Goal: Information Seeking & Learning: Compare options

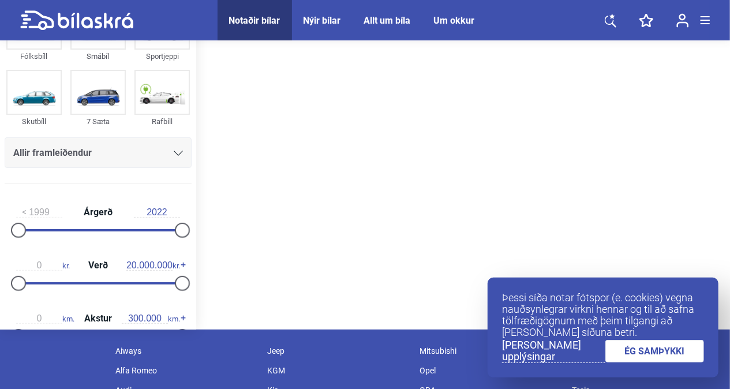
scroll to position [65, 0]
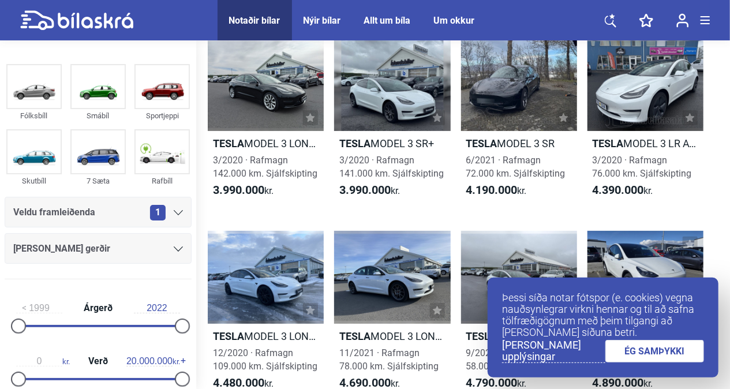
click at [678, 353] on link "ÉG SAMÞYKKI" at bounding box center [654, 351] width 99 height 23
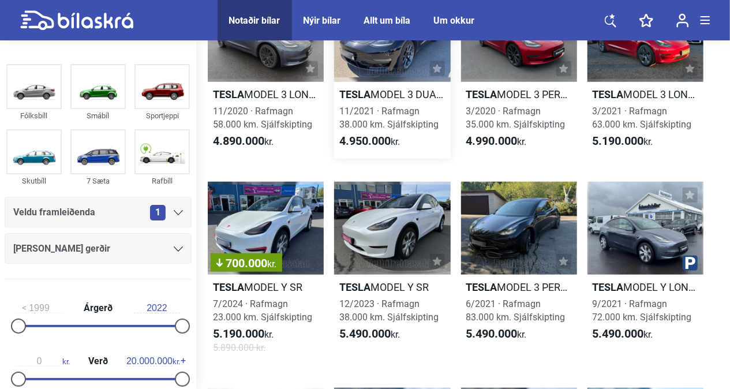
scroll to position [518, 0]
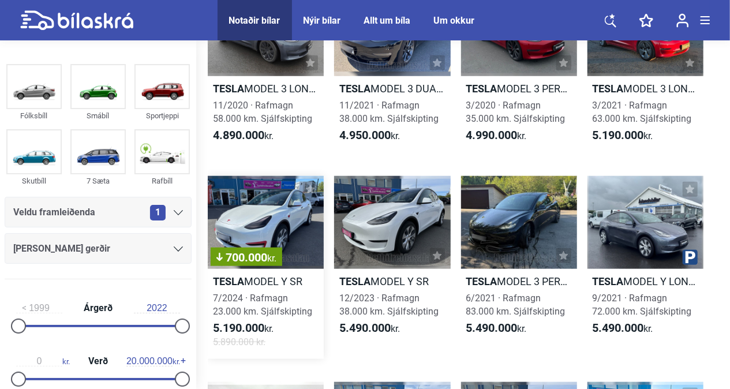
click at [265, 282] on h2 "Tesla MODEL Y SR" at bounding box center [266, 281] width 116 height 13
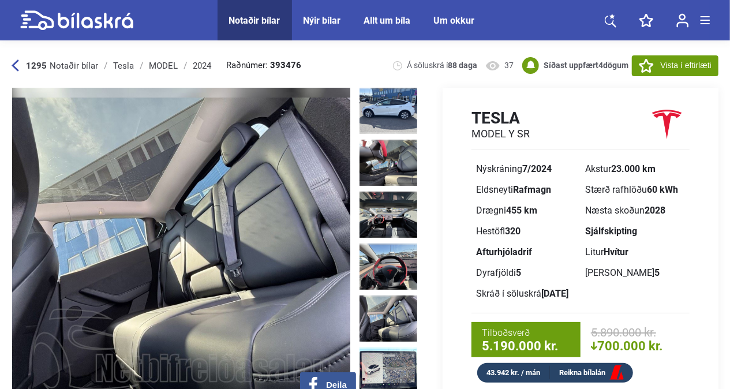
scroll to position [365, 0]
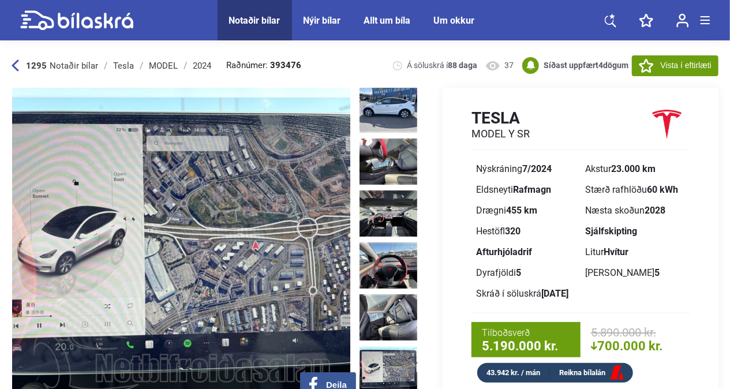
click at [385, 346] on img at bounding box center [389, 369] width 58 height 46
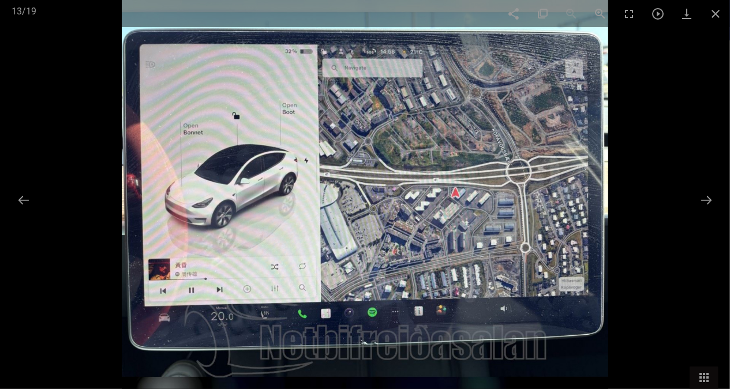
scroll to position [52, 0]
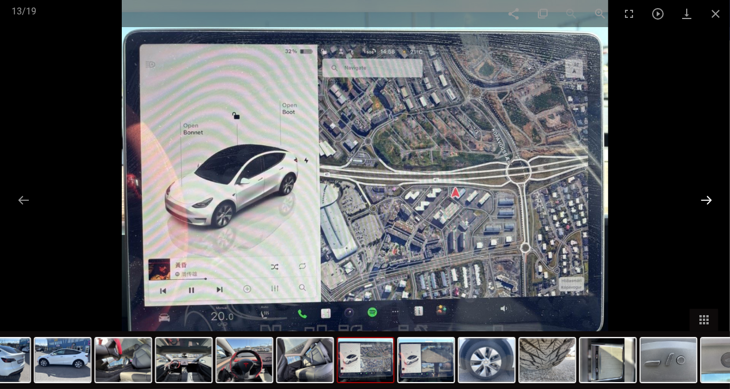
click at [711, 204] on button at bounding box center [706, 200] width 24 height 23
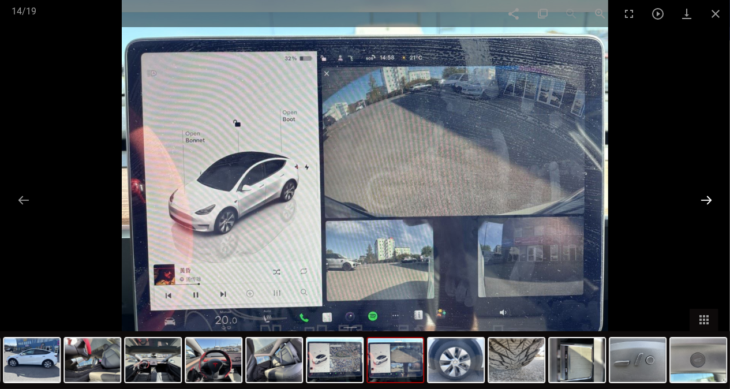
click at [711, 204] on button at bounding box center [706, 200] width 24 height 23
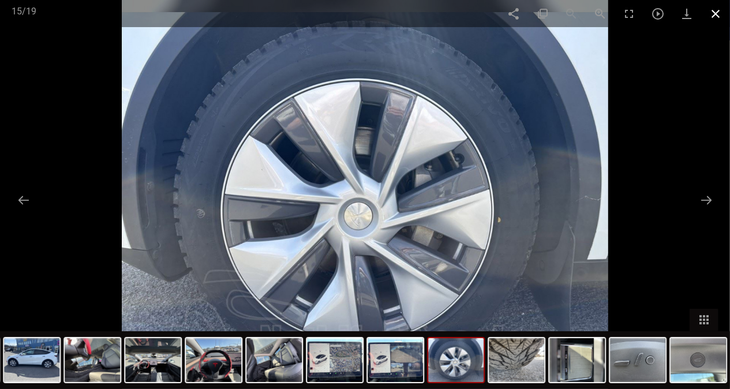
click at [717, 13] on span at bounding box center [715, 13] width 29 height 27
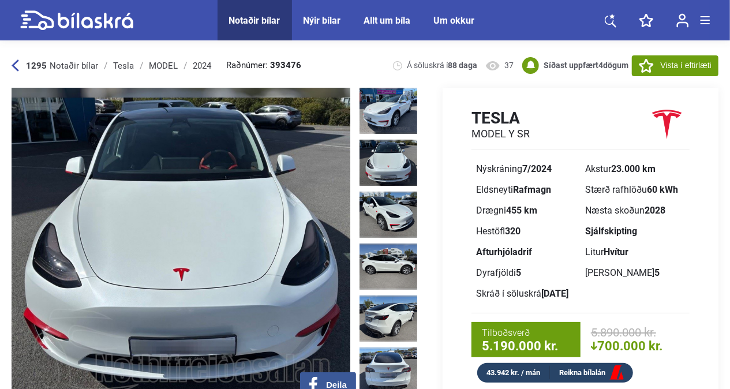
click at [448, 169] on div "Tesla MODEL Y SR Nýskráning 7/2024 Akstur 23.000 km Eldsneyti Rafmagn Stærð raf…" at bounding box center [581, 245] width 276 height 275
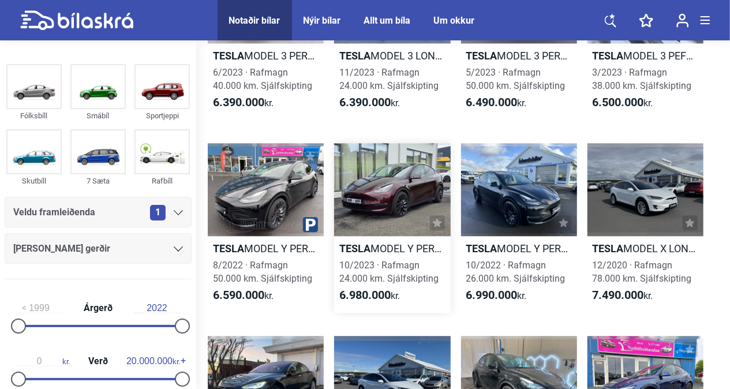
scroll to position [1338, 0]
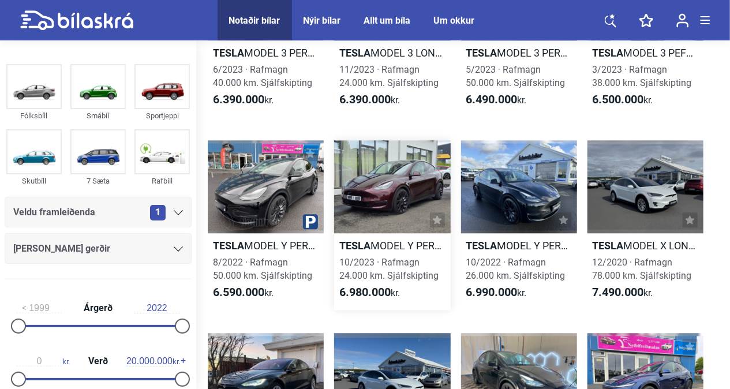
click at [424, 241] on h2 "Tesla MODEL Y PERFORMANCE" at bounding box center [392, 245] width 116 height 13
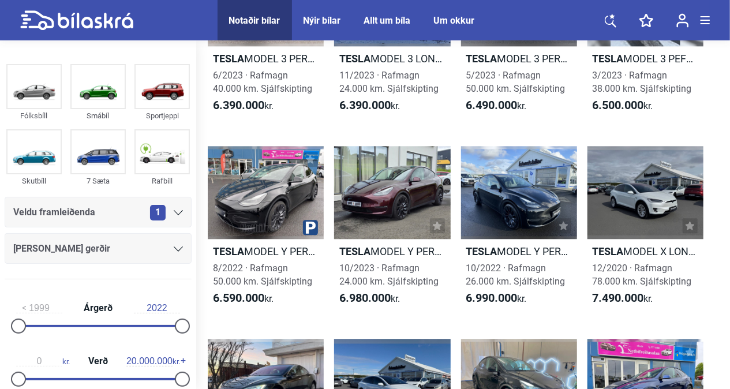
scroll to position [1338, 0]
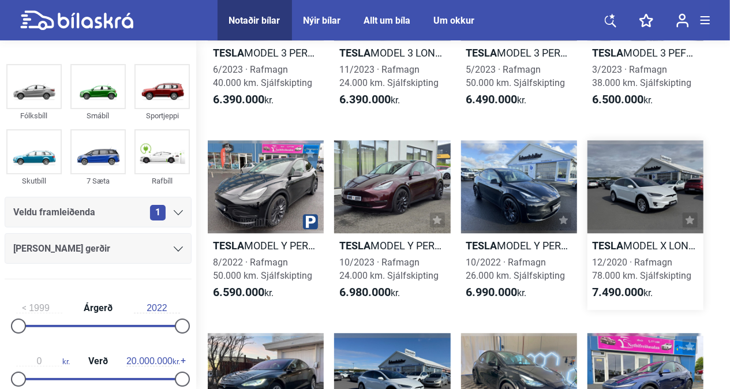
click at [623, 245] on b "Tesla" at bounding box center [608, 246] width 31 height 12
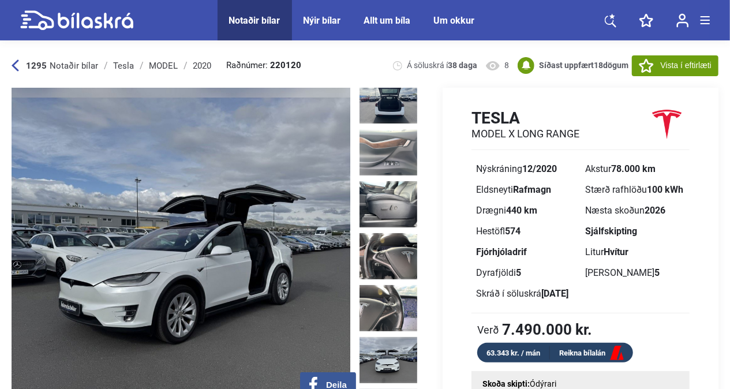
scroll to position [1026, 0]
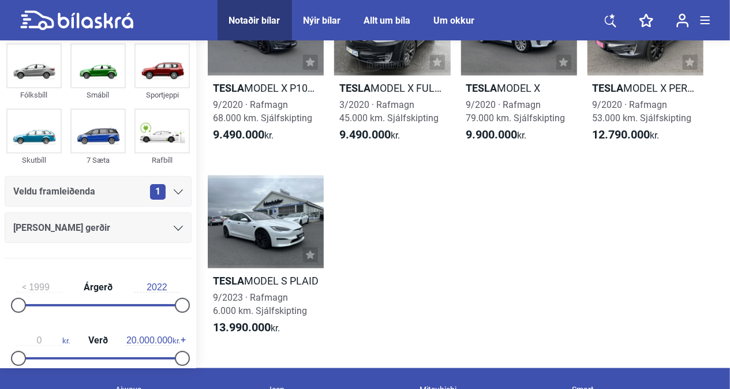
scroll to position [2846, 0]
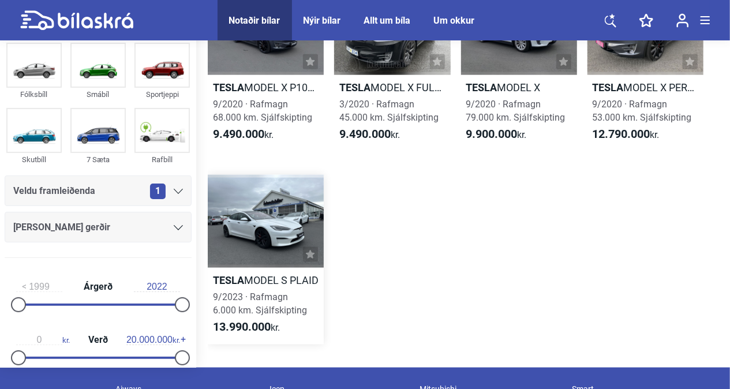
click at [272, 278] on h2 "Tesla MODEL S PLAID" at bounding box center [266, 280] width 116 height 13
